Goal: Transaction & Acquisition: Purchase product/service

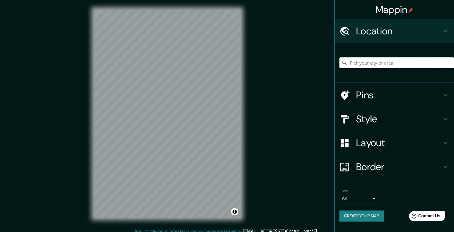
click at [374, 59] on input "Pick your city or area" at bounding box center [396, 62] width 115 height 11
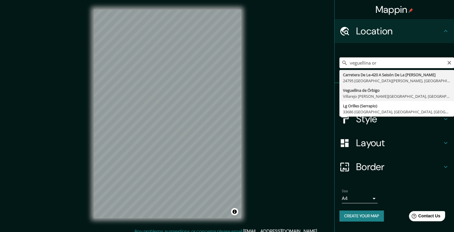
type input "[PERSON_NAME], [GEOGRAPHIC_DATA][PERSON_NAME][GEOGRAPHIC_DATA], [GEOGRAPHIC_DAT…"
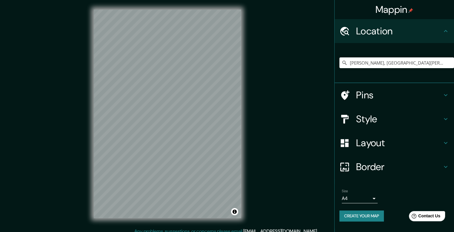
click at [247, 136] on div "© Mapbox © OpenStreetMap Improve this map" at bounding box center [167, 113] width 167 height 227
click at [417, 114] on h4 "Style" at bounding box center [399, 119] width 86 height 12
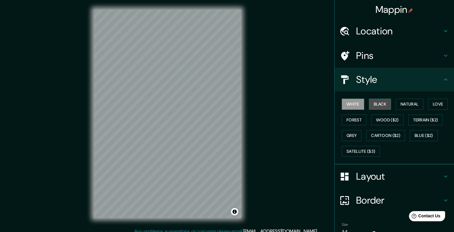
click at [379, 106] on button "Black" at bounding box center [380, 103] width 22 height 11
click at [409, 102] on button "Natural" at bounding box center [409, 103] width 27 height 11
click at [400, 34] on h4 "Location" at bounding box center [399, 31] width 86 height 12
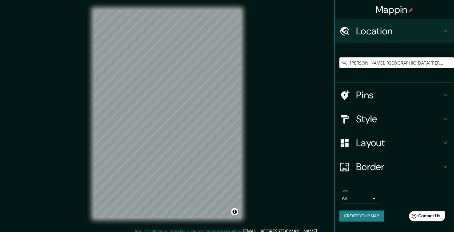
click at [383, 167] on h4 "Border" at bounding box center [399, 167] width 86 height 12
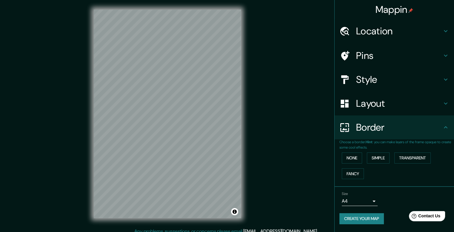
click at [390, 111] on div "Layout" at bounding box center [394, 103] width 119 height 24
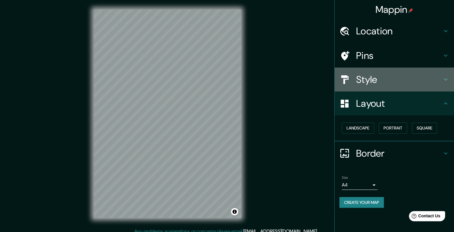
click at [381, 90] on div "Style" at bounding box center [394, 79] width 119 height 24
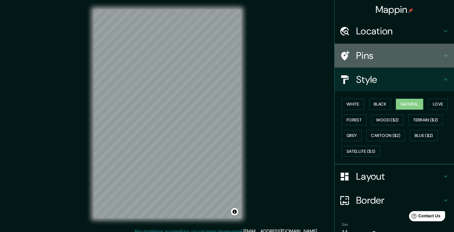
click at [382, 67] on div "Pins" at bounding box center [394, 56] width 119 height 24
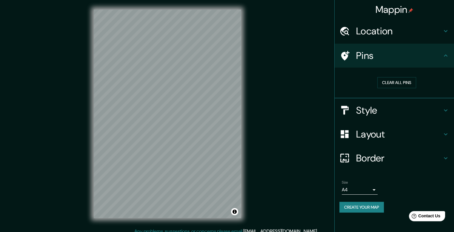
click at [255, 61] on div "Mappin Location [GEOGRAPHIC_DATA], [GEOGRAPHIC_DATA][PERSON_NAME][GEOGRAPHIC_DA…" at bounding box center [227, 118] width 454 height 237
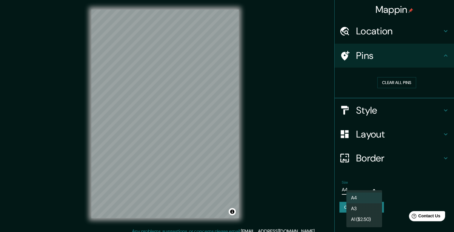
click at [358, 193] on body "Mappin Location [GEOGRAPHIC_DATA], [GEOGRAPHIC_DATA][PERSON_NAME][GEOGRAPHIC_DA…" at bounding box center [227, 116] width 454 height 232
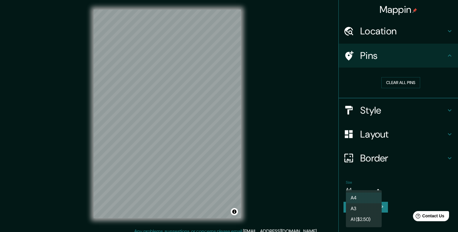
click at [362, 207] on li "A3" at bounding box center [364, 208] width 36 height 11
